Goal: Task Accomplishment & Management: Use online tool/utility

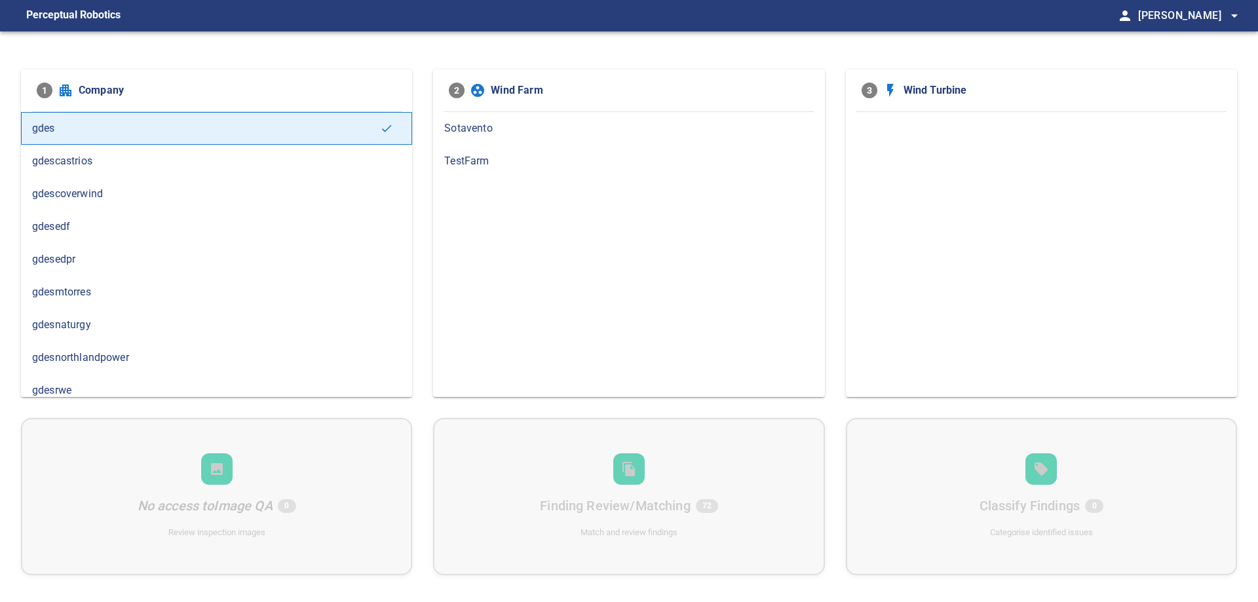
click at [73, 253] on span "gdesedpr" at bounding box center [216, 260] width 369 height 16
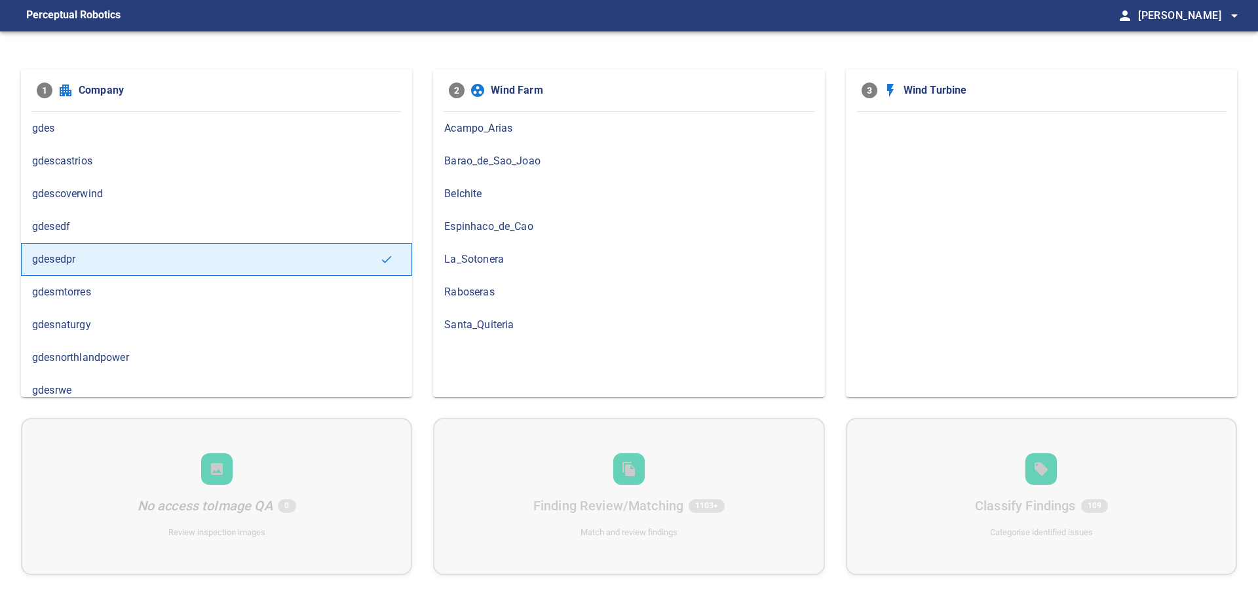
click at [513, 160] on span "Barao_de_Sao_Joao" at bounding box center [628, 161] width 369 height 16
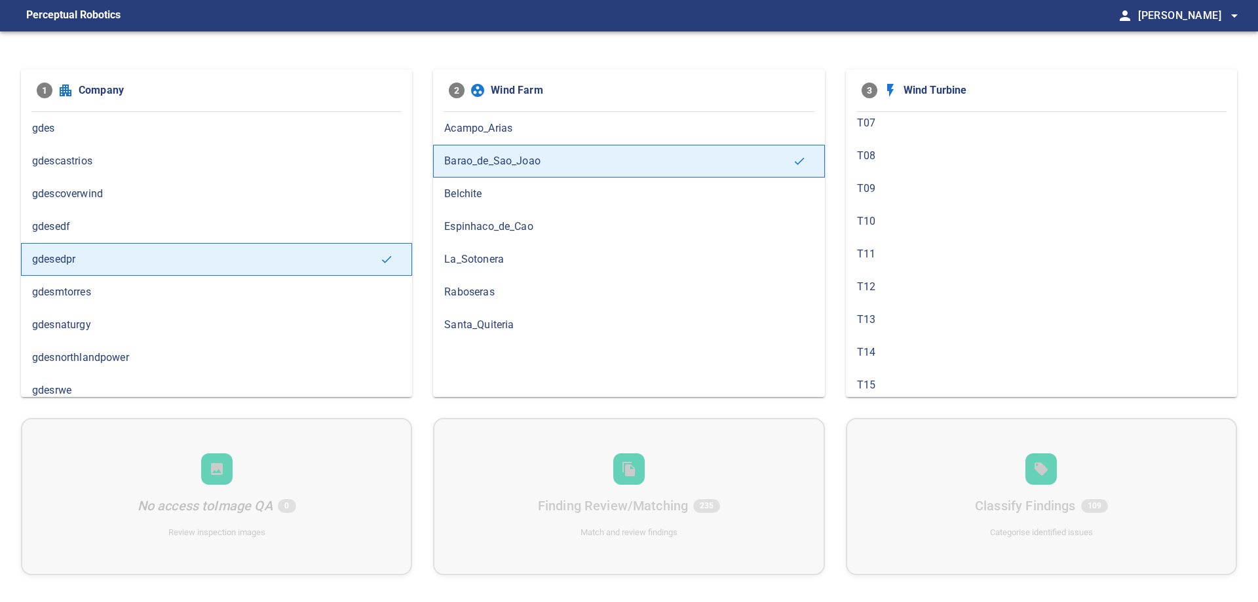
scroll to position [299, 0]
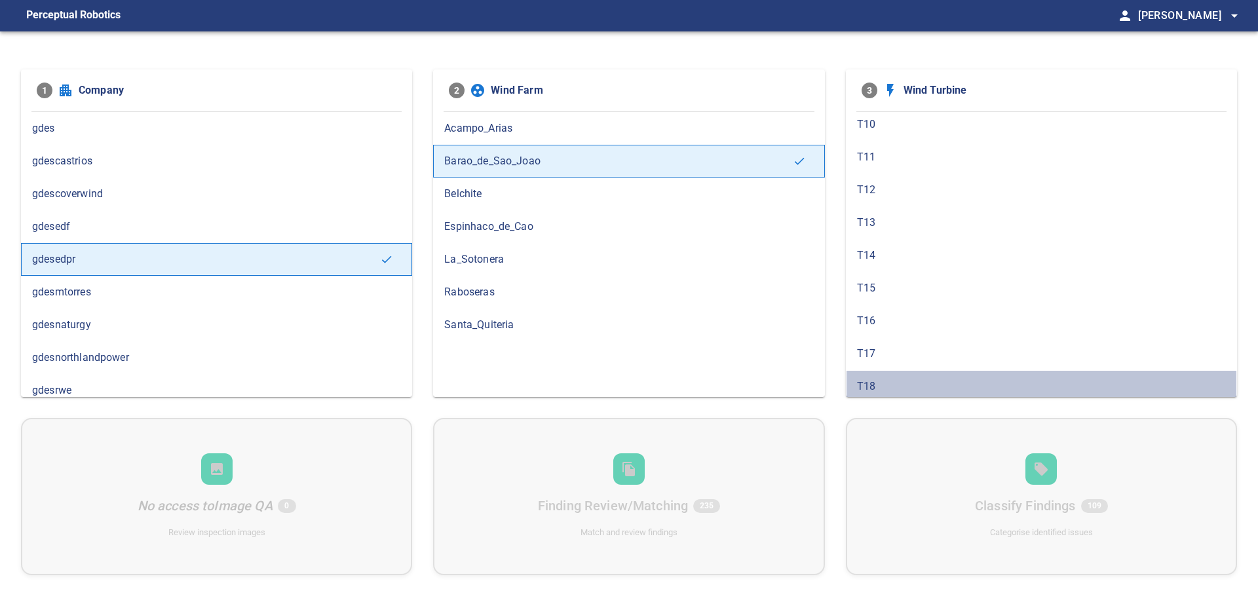
click at [869, 379] on span "T18" at bounding box center [1041, 387] width 369 height 16
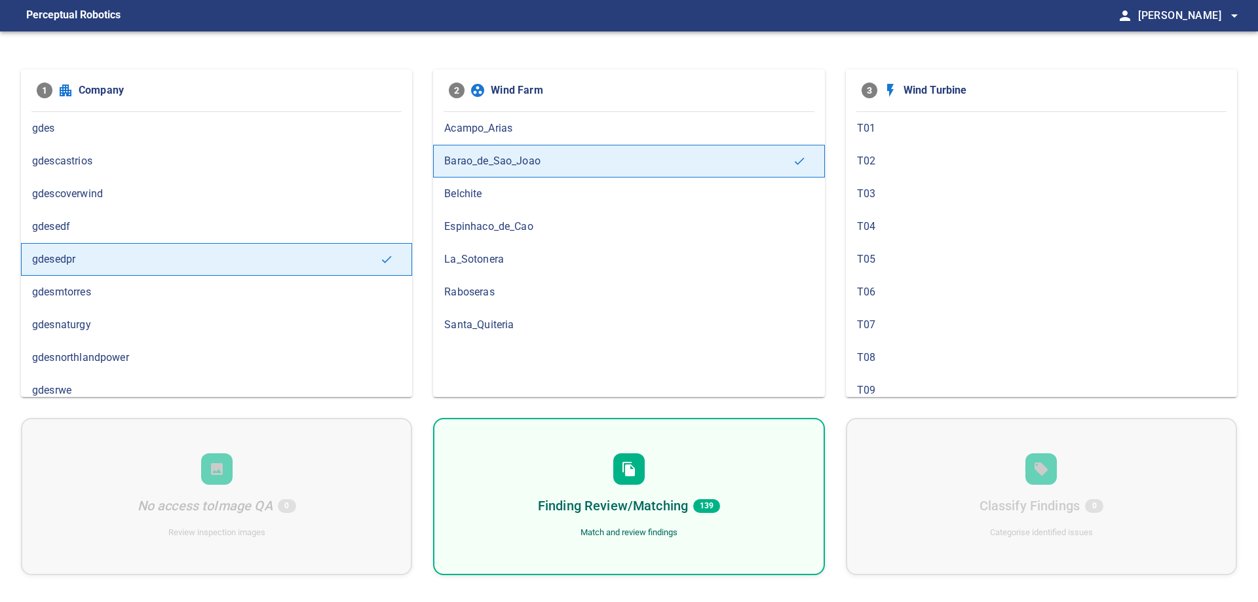
click at [622, 507] on h6 "Finding Review/Matching" at bounding box center [613, 505] width 150 height 21
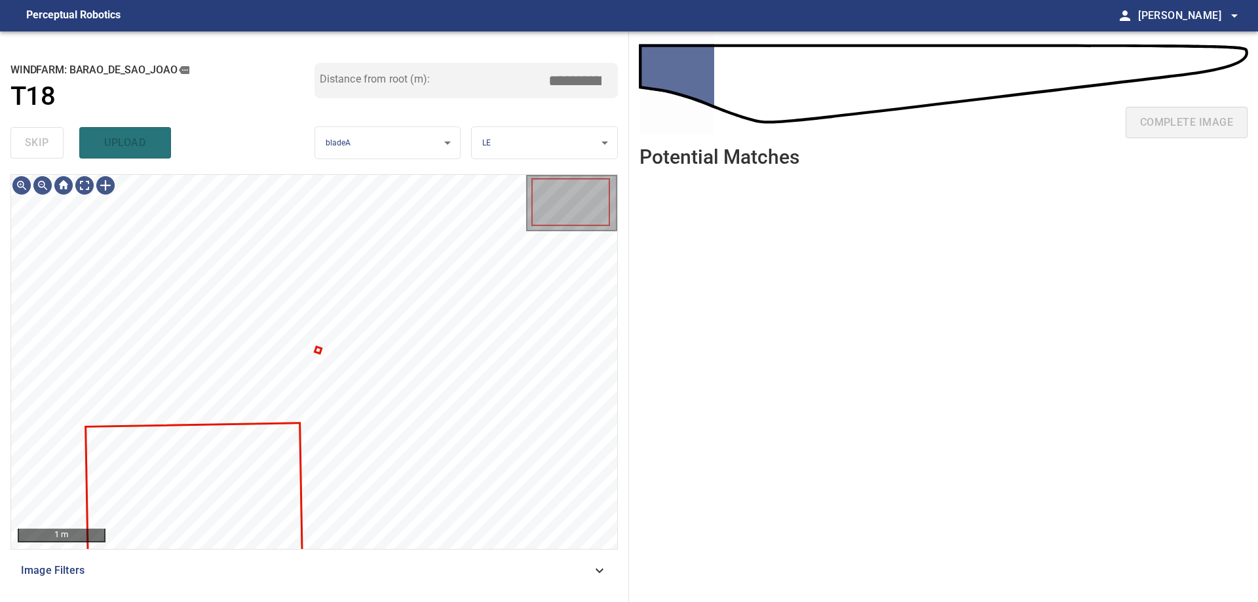
click at [698, 343] on ul at bounding box center [943, 380] width 608 height 404
type input "***"
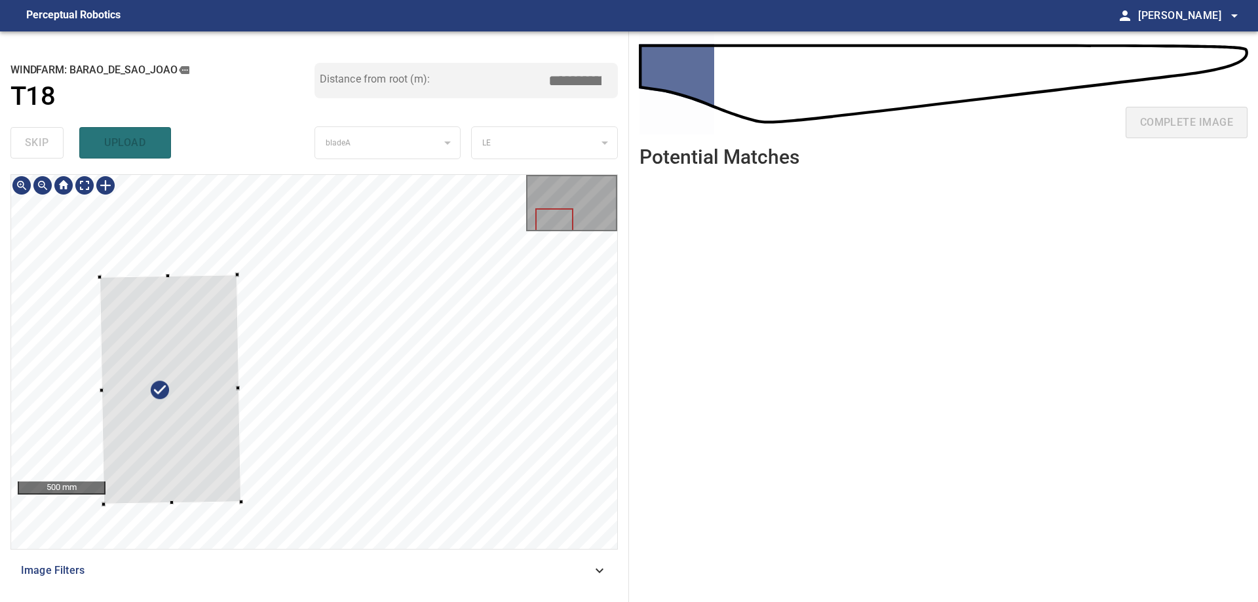
click at [232, 276] on div at bounding box center [170, 389] width 141 height 230
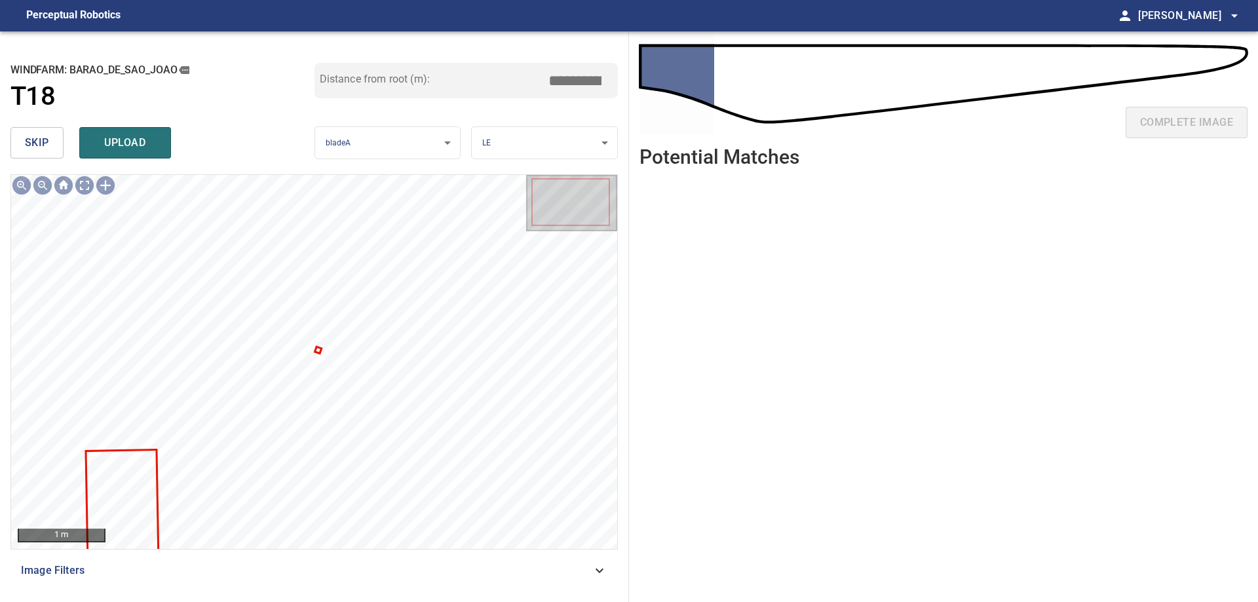
click at [42, 142] on span "skip" at bounding box center [37, 143] width 24 height 18
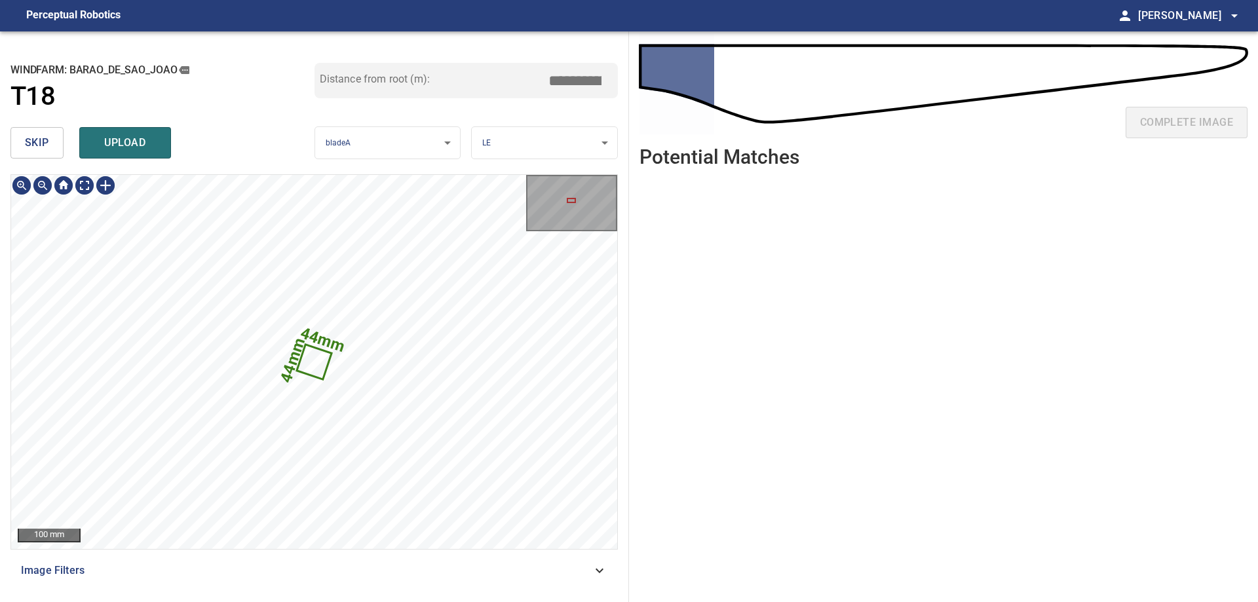
click at [319, 363] on icon at bounding box center [314, 362] width 32 height 32
click at [82, 236] on div at bounding box center [314, 362] width 606 height 374
click at [37, 141] on span "skip" at bounding box center [37, 143] width 24 height 18
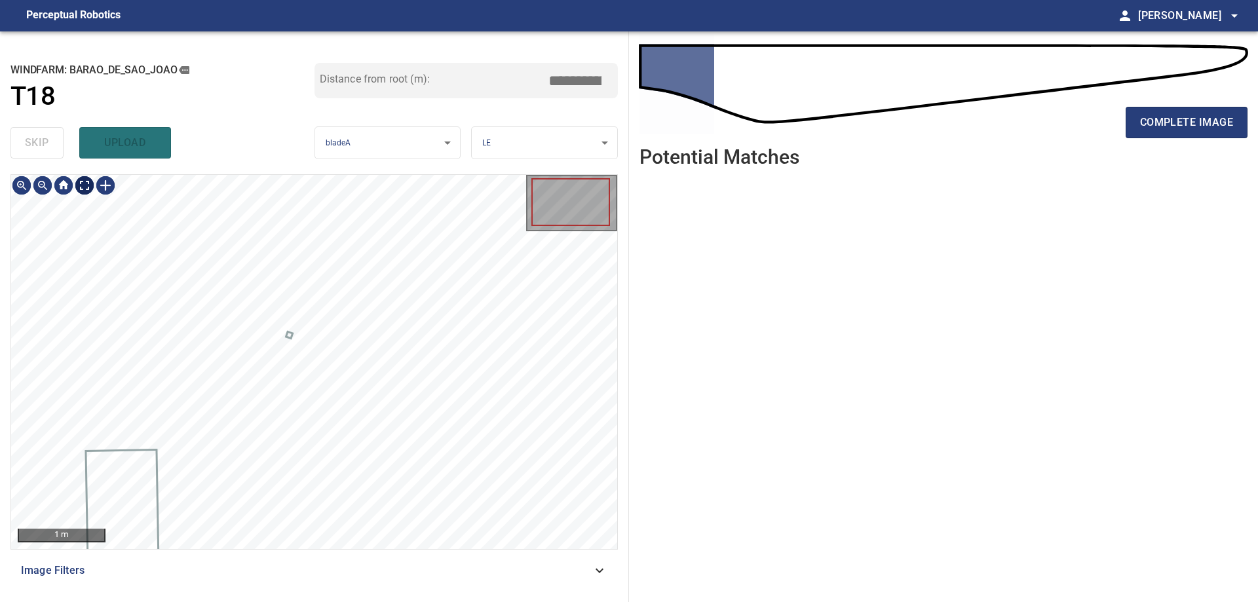
click at [85, 185] on body "**********" at bounding box center [629, 301] width 1258 height 602
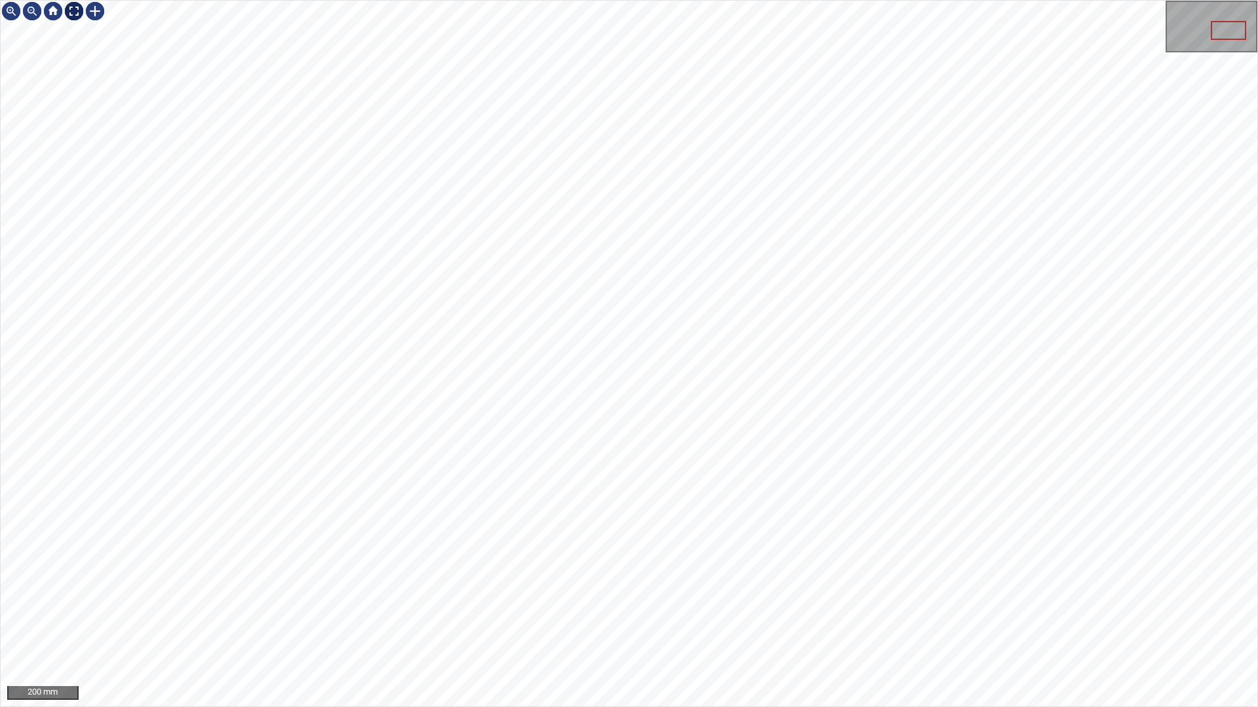
click at [75, 12] on img at bounding box center [74, 11] width 21 height 21
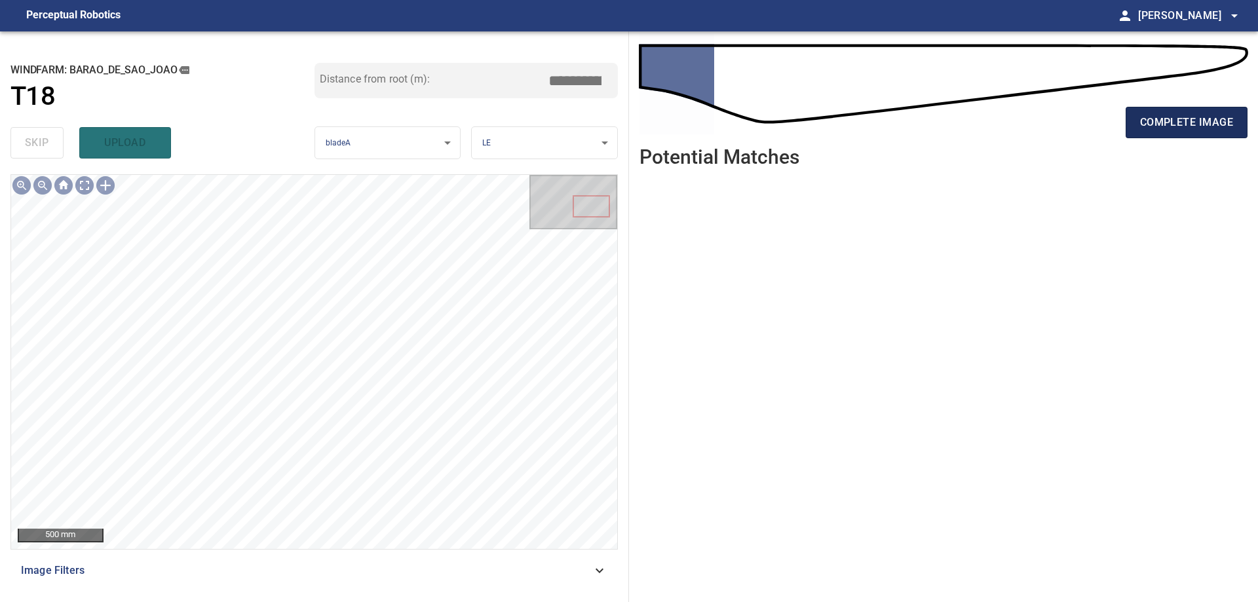
click at [1179, 115] on span "complete image" at bounding box center [1186, 122] width 93 height 18
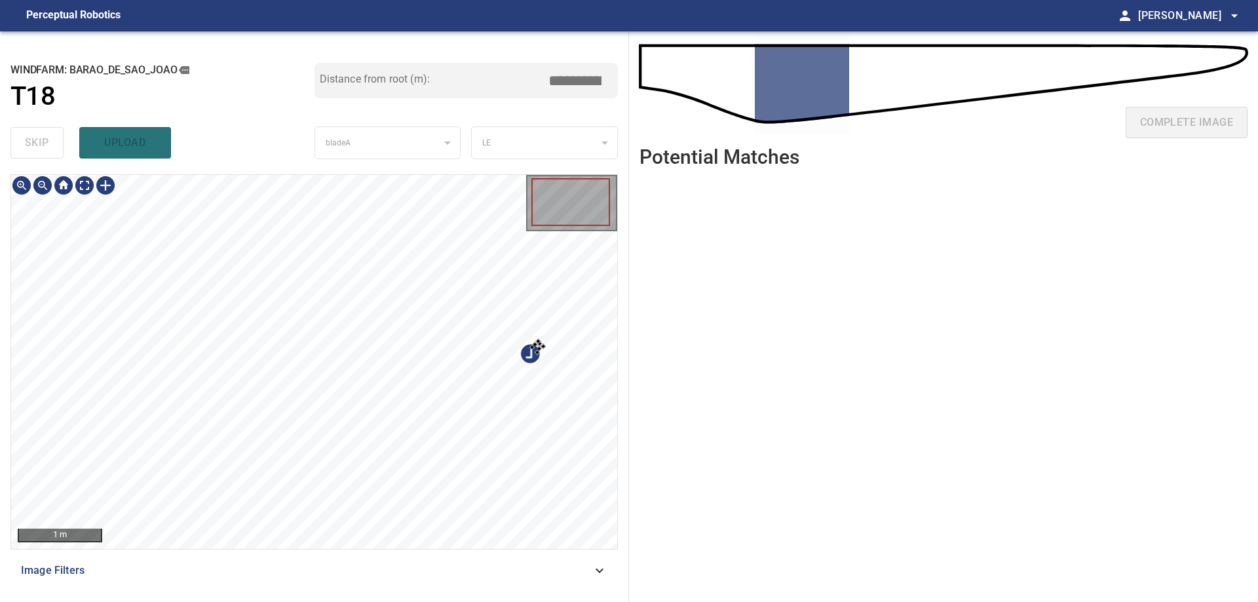
click at [513, 273] on div at bounding box center [314, 362] width 606 height 374
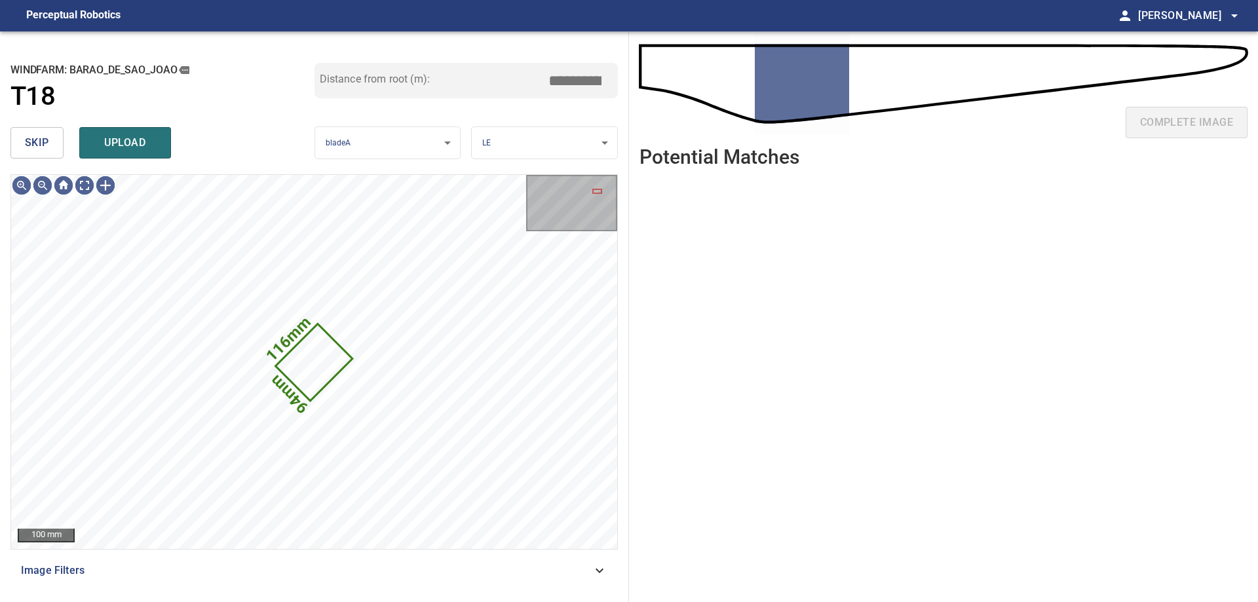
drag, startPoint x: 38, startPoint y: 136, endPoint x: 64, endPoint y: 164, distance: 38.0
click at [38, 137] on span "skip" at bounding box center [37, 143] width 24 height 18
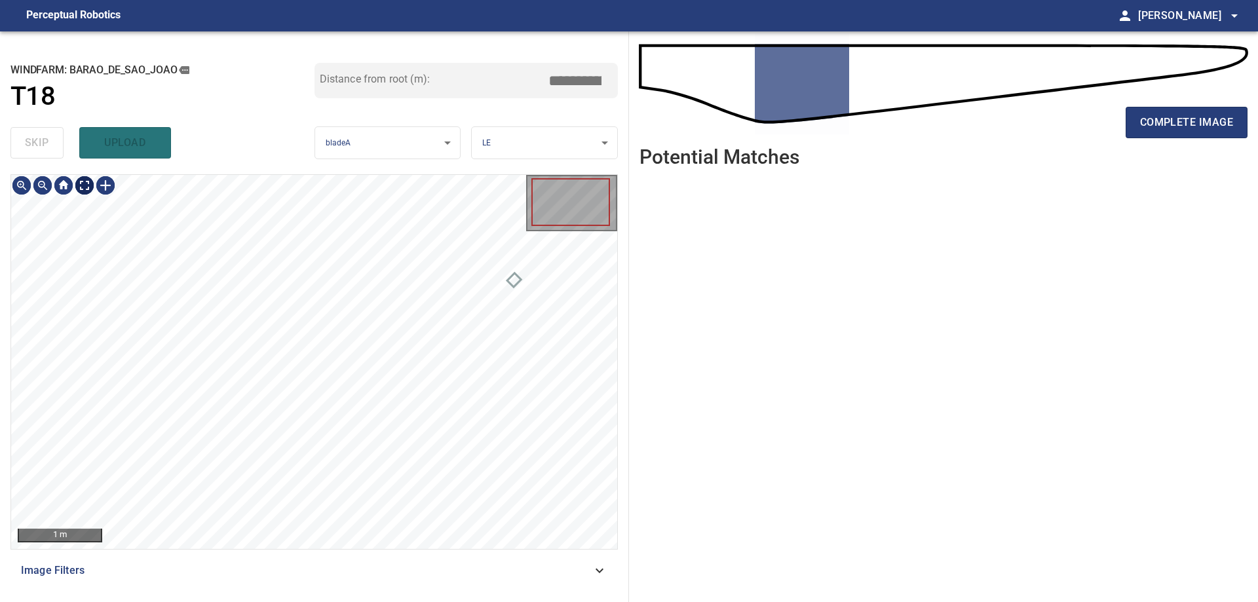
click at [89, 185] on body "**********" at bounding box center [629, 301] width 1258 height 602
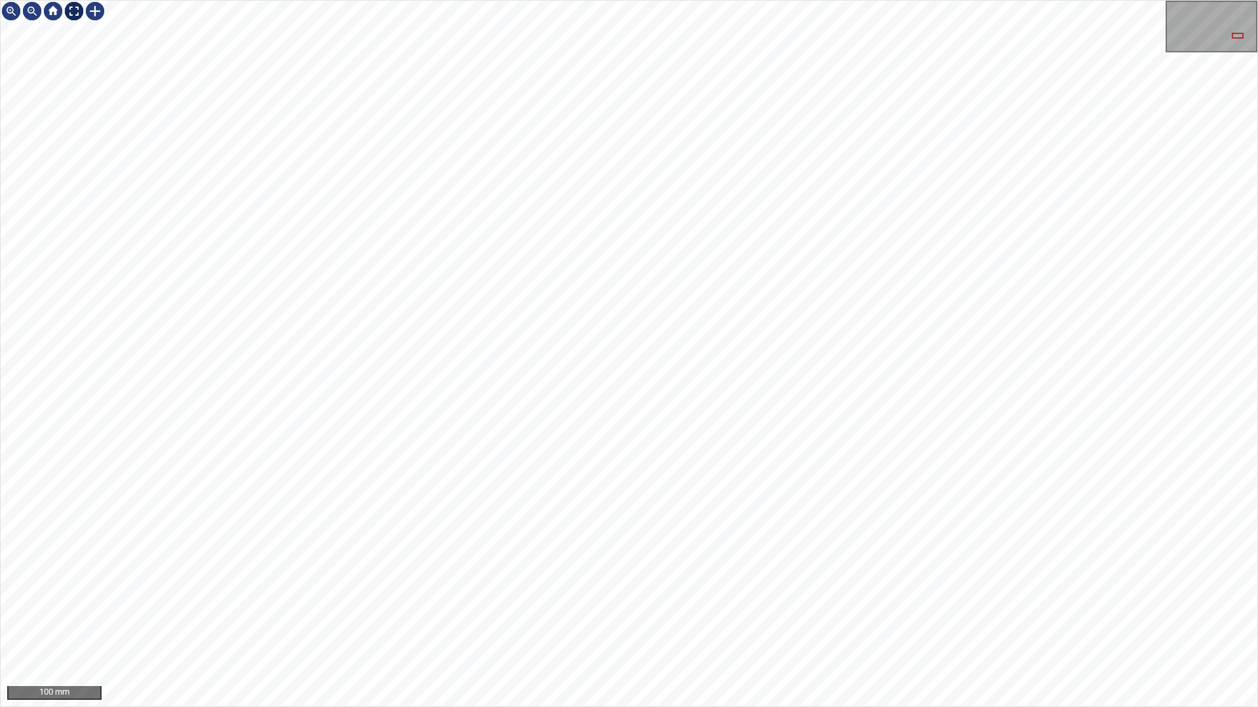
click at [75, 12] on img at bounding box center [74, 11] width 21 height 21
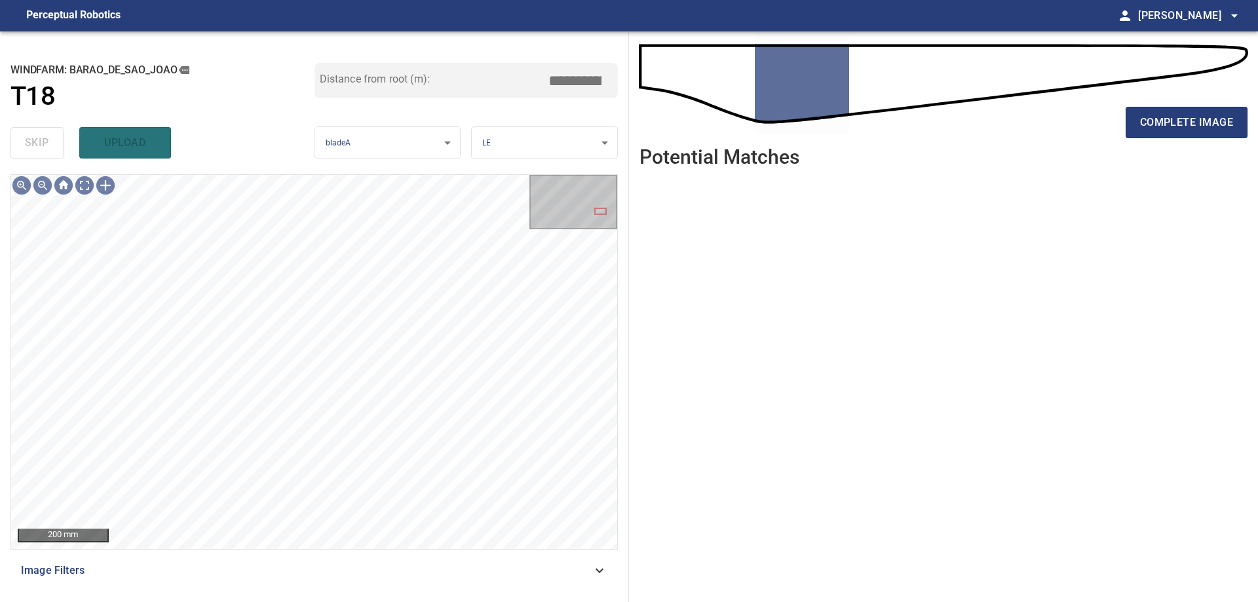
click at [604, 571] on icon at bounding box center [600, 571] width 16 height 16
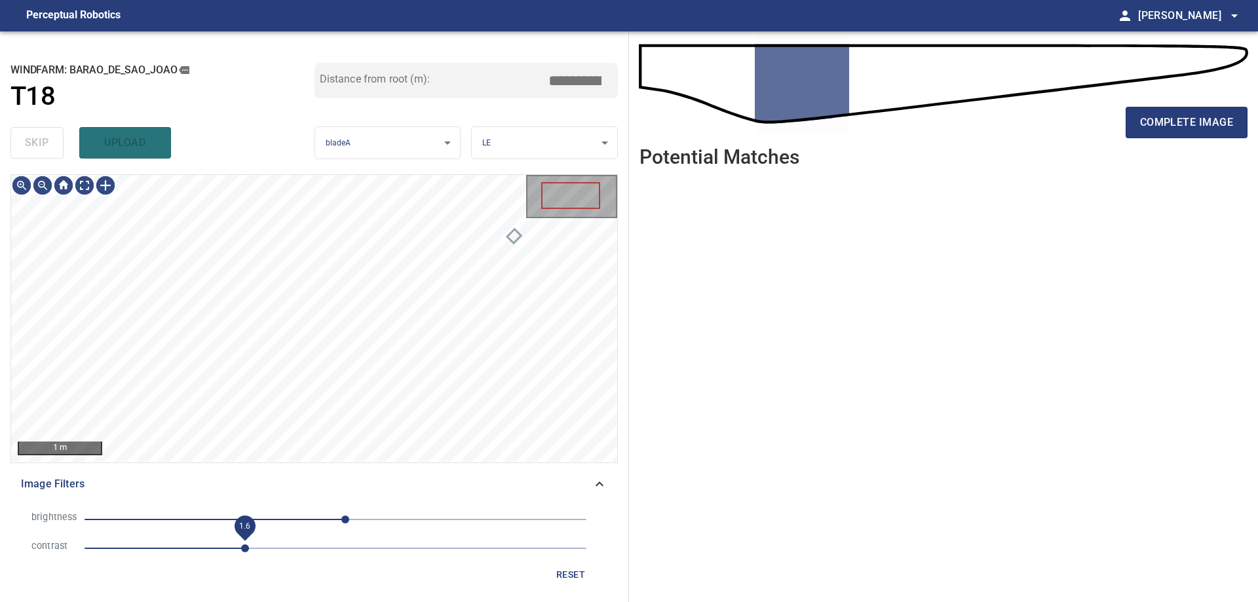
drag, startPoint x: 189, startPoint y: 548, endPoint x: 249, endPoint y: 555, distance: 60.7
click at [249, 552] on span "1.6" at bounding box center [245, 548] width 8 height 8
drag, startPoint x: 345, startPoint y: 520, endPoint x: 377, endPoint y: 522, distance: 32.2
click at [377, 522] on span "43" at bounding box center [378, 520] width 8 height 8
drag, startPoint x: 246, startPoint y: 546, endPoint x: 212, endPoint y: 544, distance: 34.1
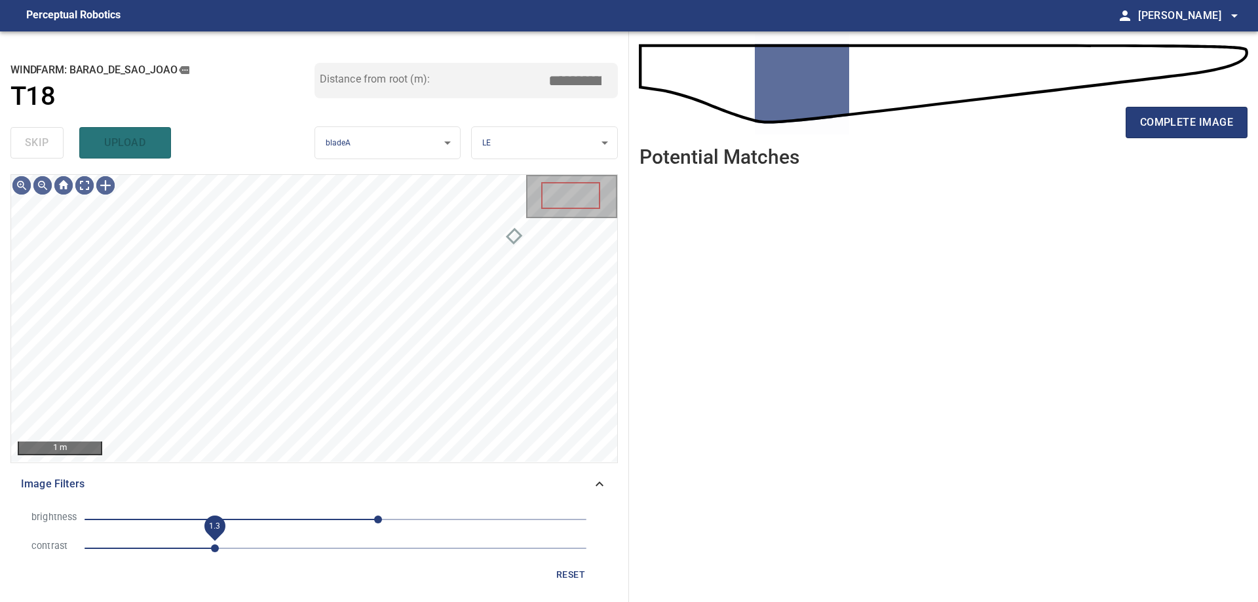
click at [212, 544] on span "1.3" at bounding box center [215, 548] width 8 height 8
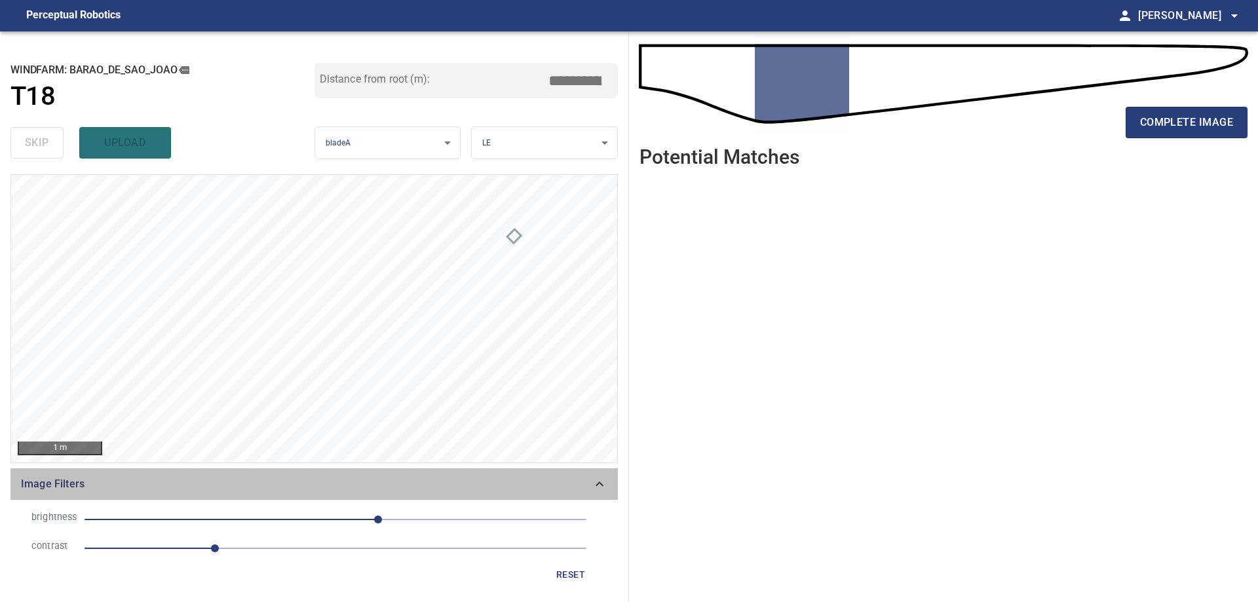
click at [598, 483] on icon at bounding box center [599, 483] width 8 height 5
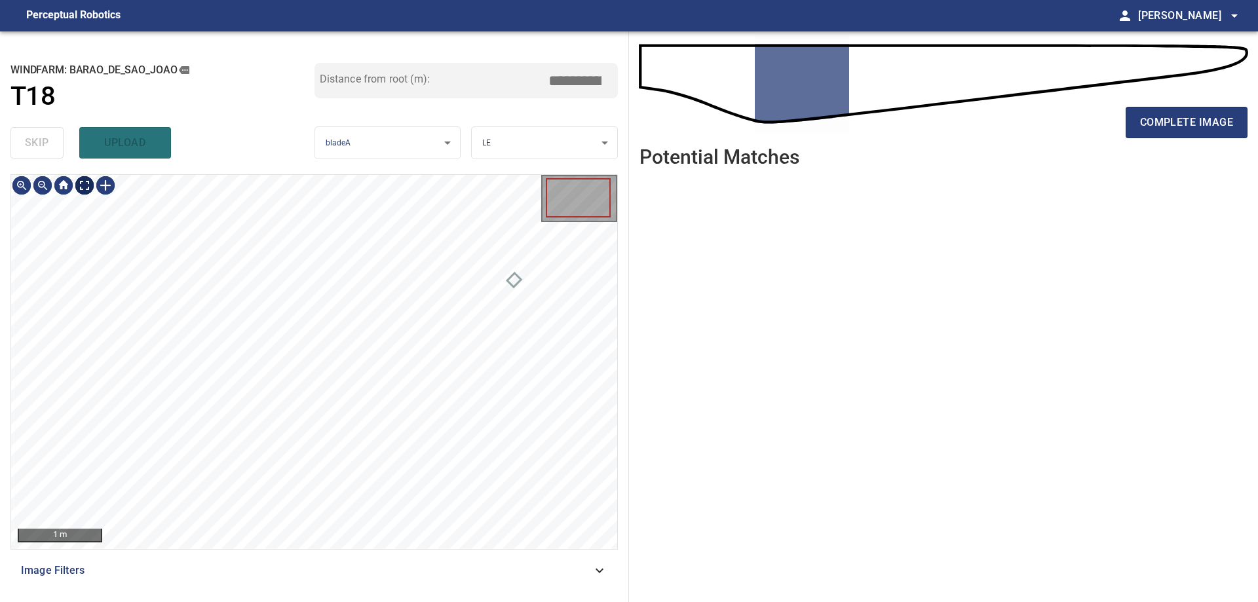
click at [88, 185] on body "**********" at bounding box center [629, 301] width 1258 height 602
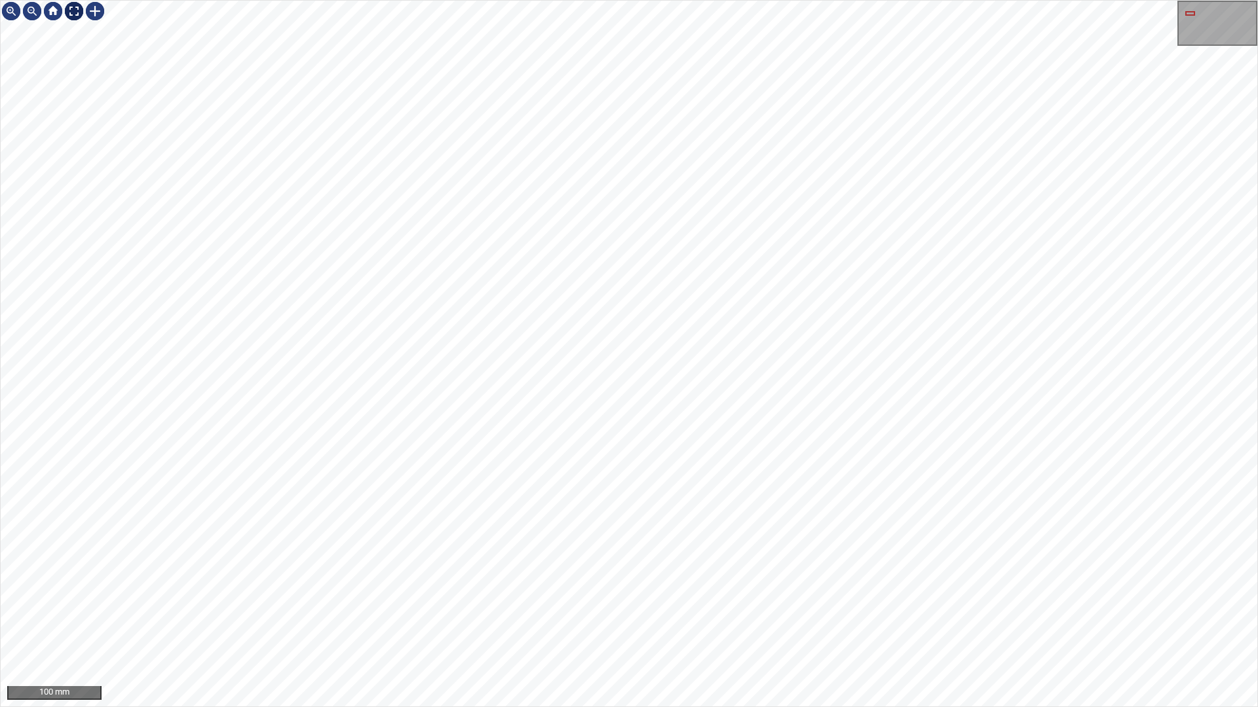
click at [72, 14] on img at bounding box center [74, 11] width 21 height 21
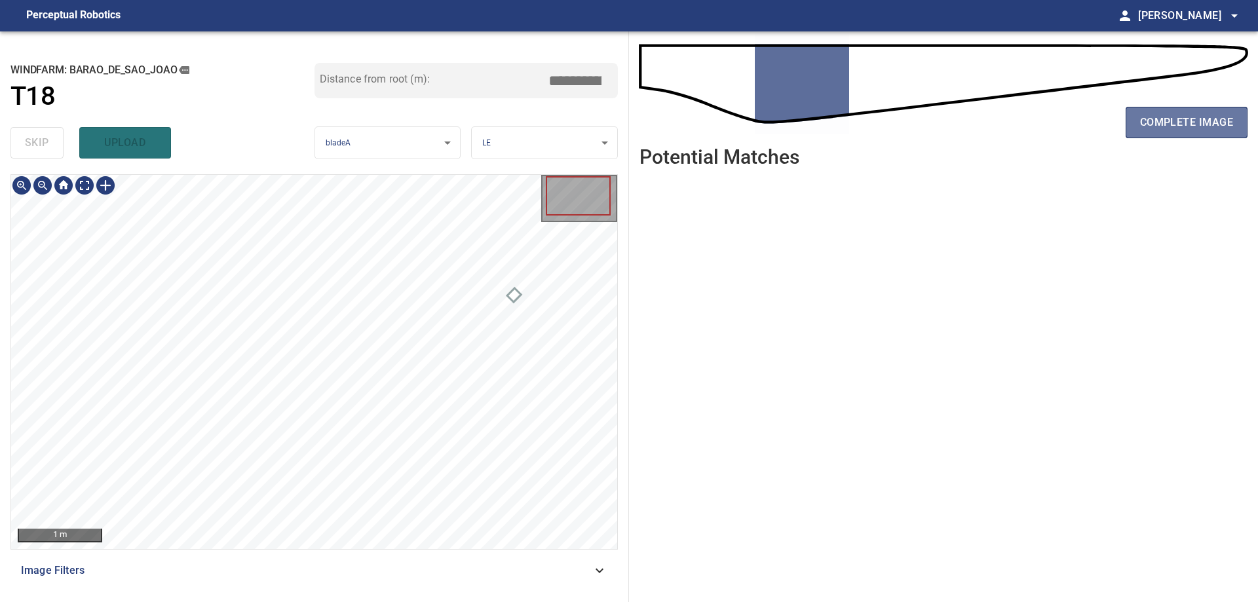
drag, startPoint x: 1175, startPoint y: 126, endPoint x: 1123, endPoint y: 147, distance: 55.6
click at [1175, 126] on span "complete image" at bounding box center [1186, 122] width 93 height 18
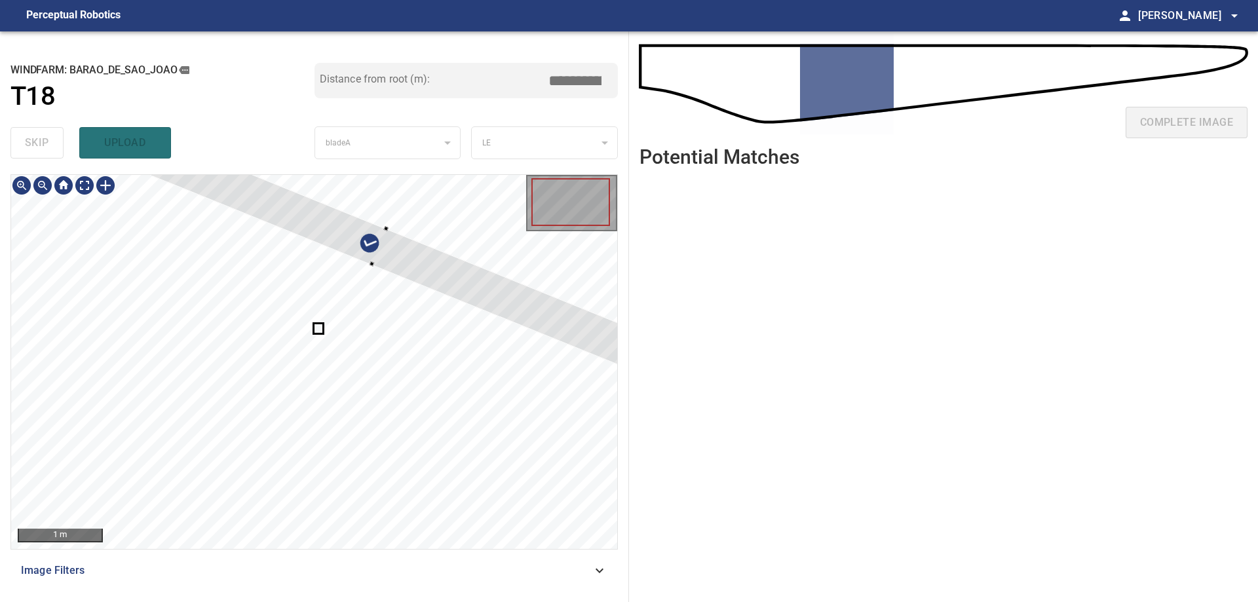
click at [425, 256] on div at bounding box center [378, 246] width 545 height 251
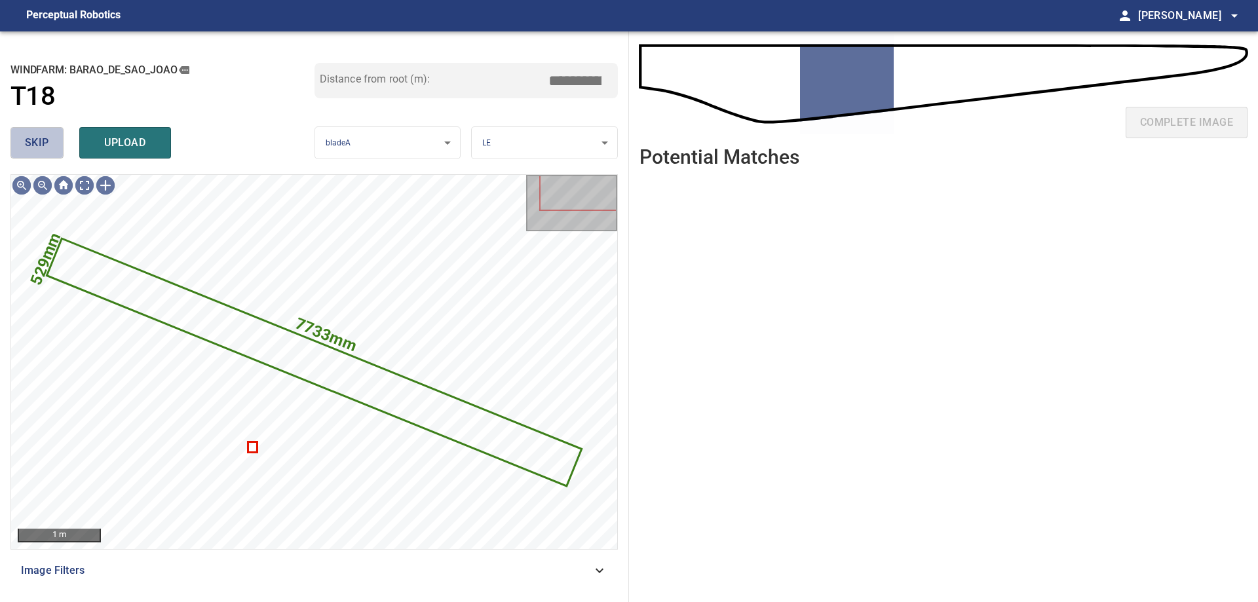
click at [45, 138] on span "skip" at bounding box center [37, 143] width 24 height 18
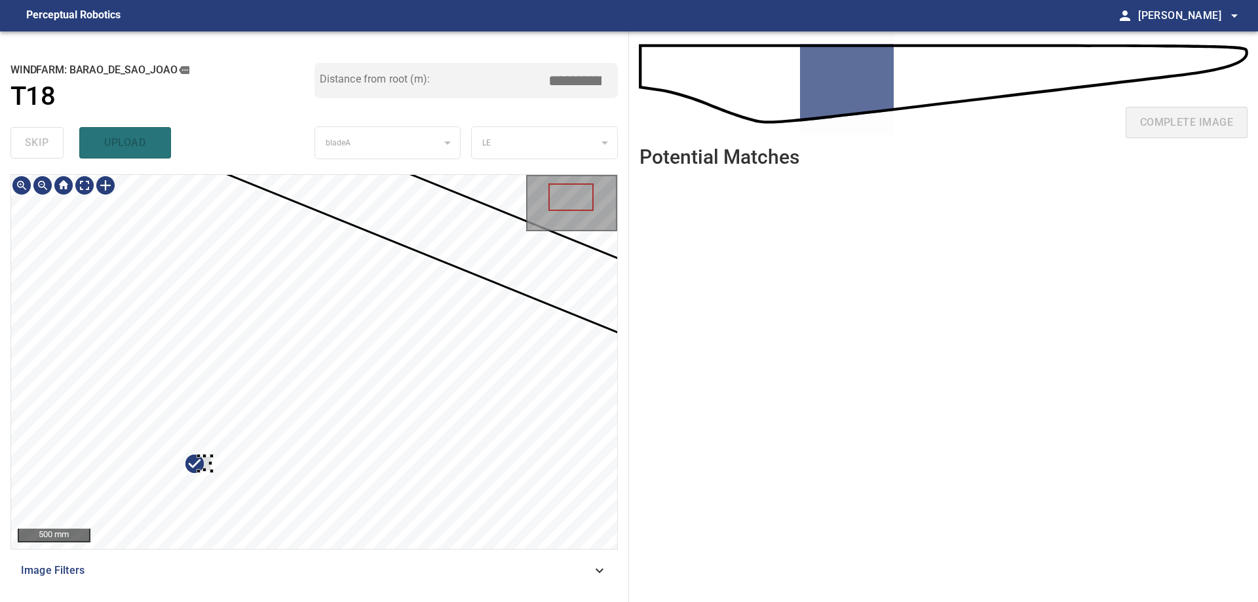
click at [174, 483] on div at bounding box center [314, 362] width 606 height 374
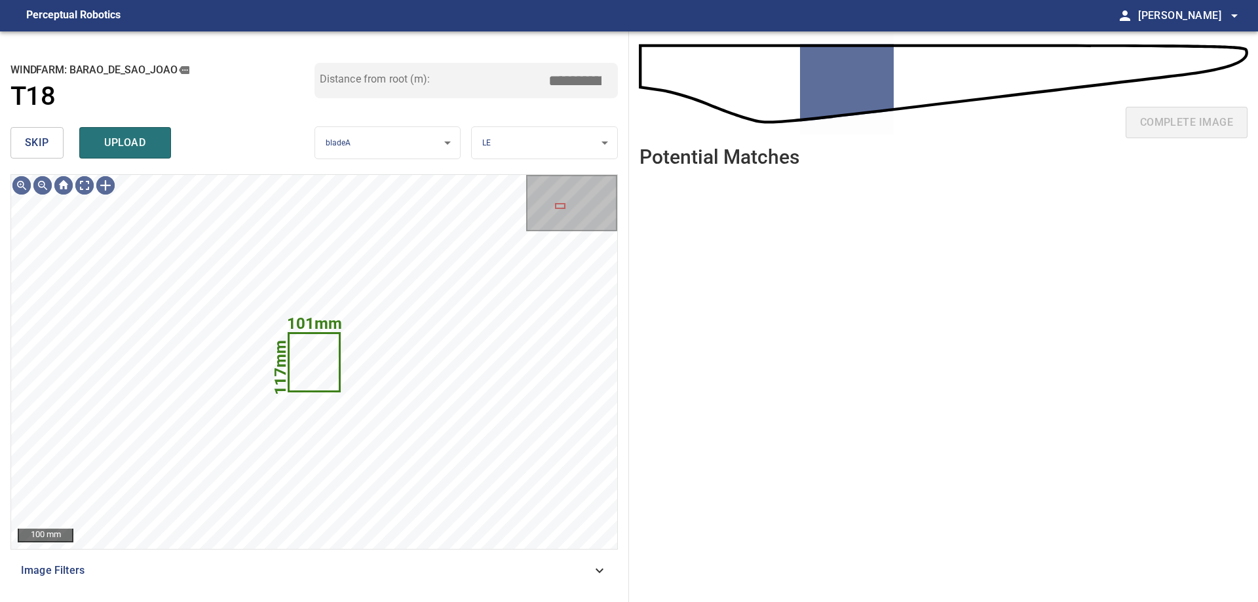
drag, startPoint x: 29, startPoint y: 144, endPoint x: 61, endPoint y: 168, distance: 39.8
click at [30, 144] on span "skip" at bounding box center [37, 143] width 24 height 18
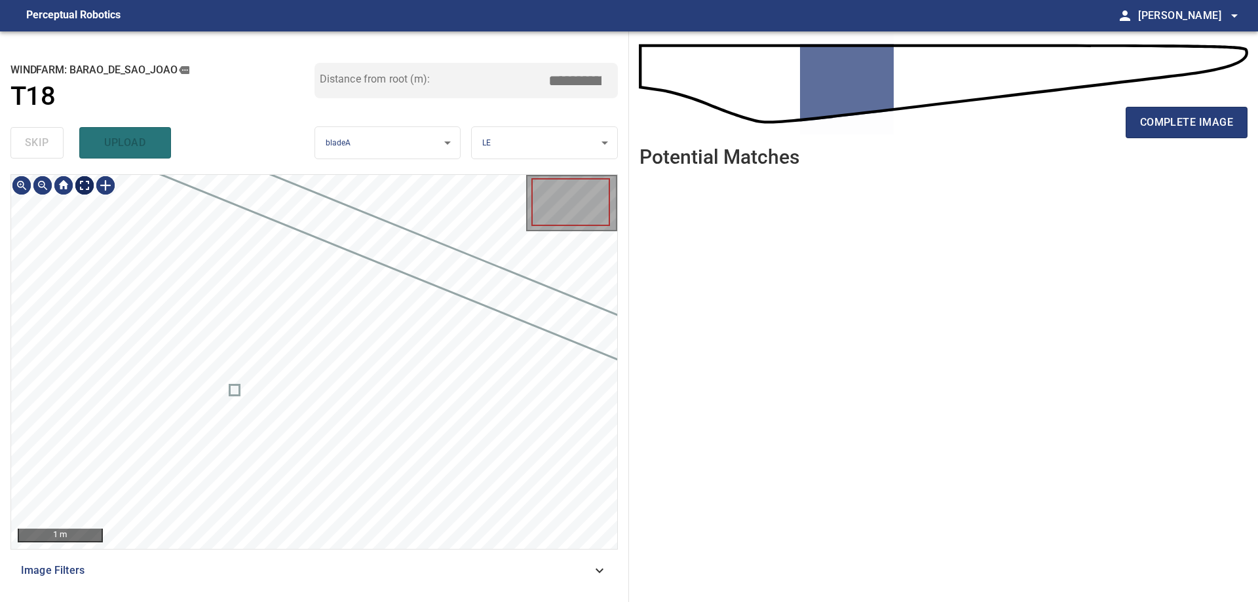
click at [83, 185] on body "**********" at bounding box center [629, 301] width 1258 height 602
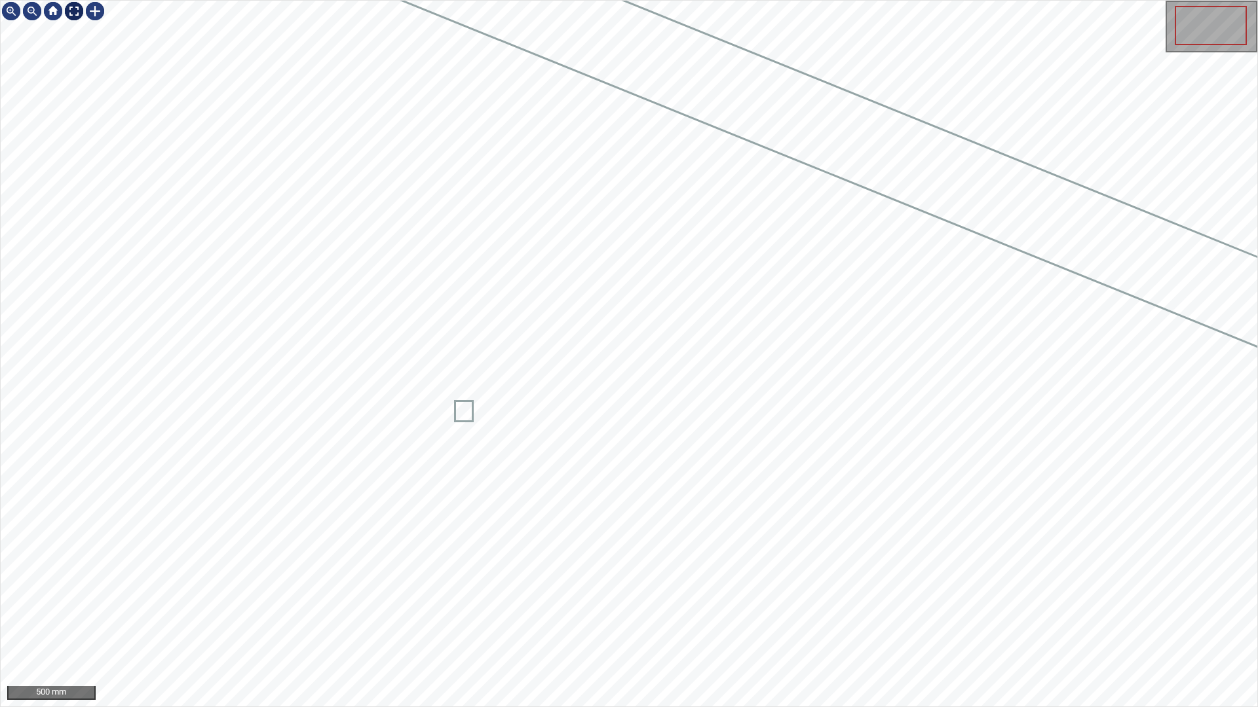
click at [67, 11] on img at bounding box center [74, 11] width 21 height 21
